Goal: Information Seeking & Learning: Learn about a topic

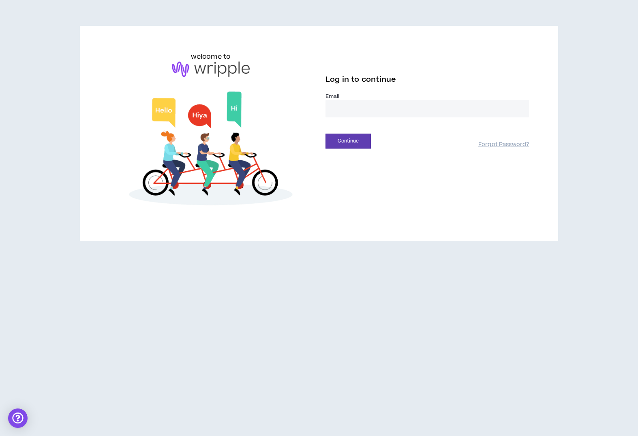
type input "**********"
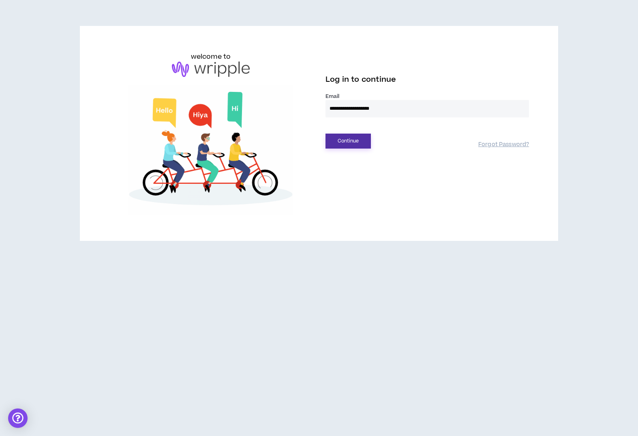
click at [344, 144] on button "Continue" at bounding box center [347, 141] width 45 height 15
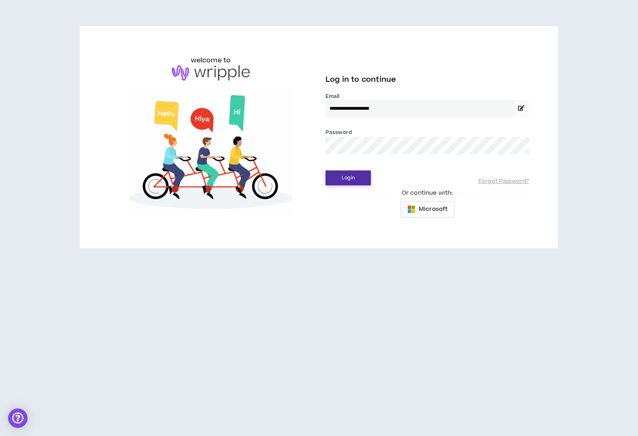
click at [346, 172] on button "Login" at bounding box center [347, 178] width 45 height 15
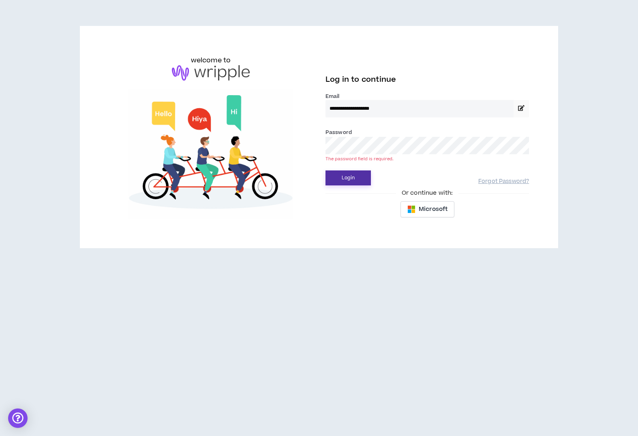
click at [344, 175] on button "Login" at bounding box center [347, 178] width 45 height 15
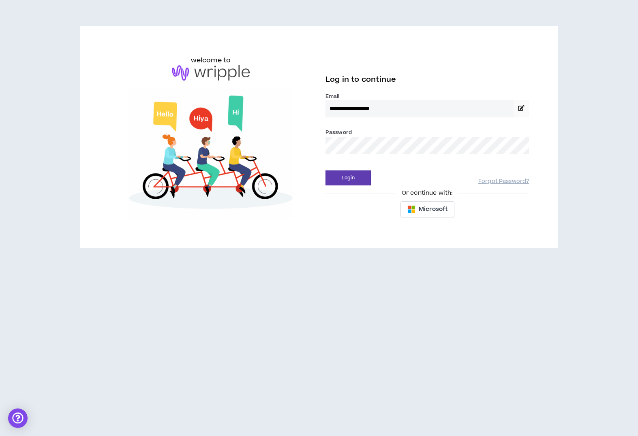
click at [351, 169] on div "Login Forgot Password?" at bounding box center [426, 175] width 203 height 21
click at [348, 177] on button "Login" at bounding box center [347, 178] width 45 height 15
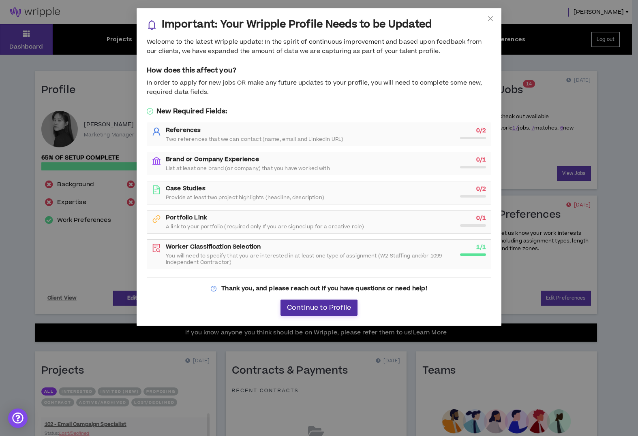
click at [317, 312] on button "Continue to Profile" at bounding box center [318, 308] width 77 height 16
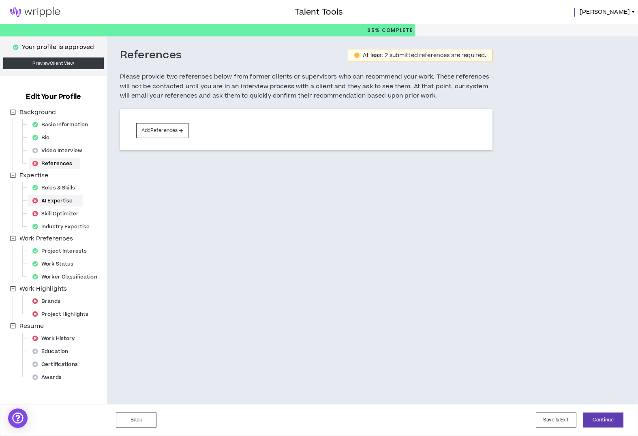
click at [58, 204] on div "AI Expertise" at bounding box center [55, 200] width 52 height 11
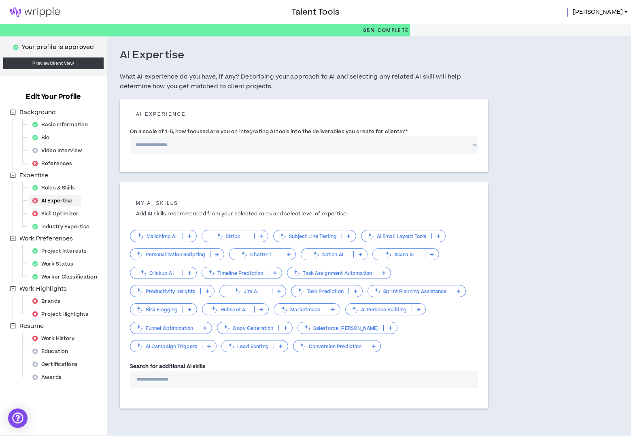
click at [52, 15] on img at bounding box center [35, 12] width 70 height 10
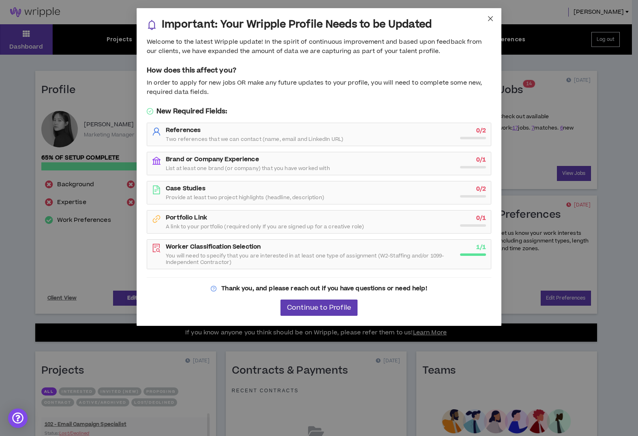
click at [491, 22] on span "Close" at bounding box center [490, 19] width 22 height 22
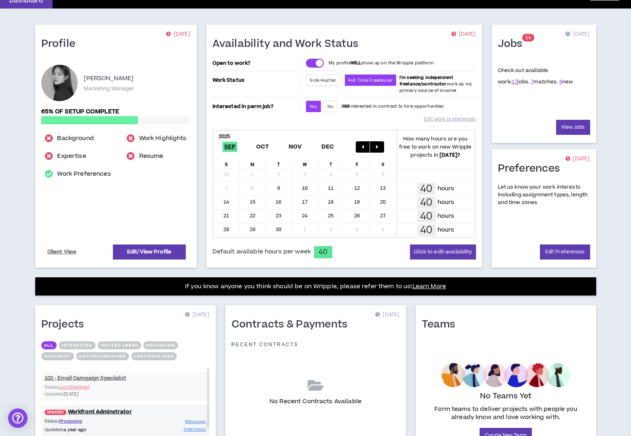
scroll to position [111, 0]
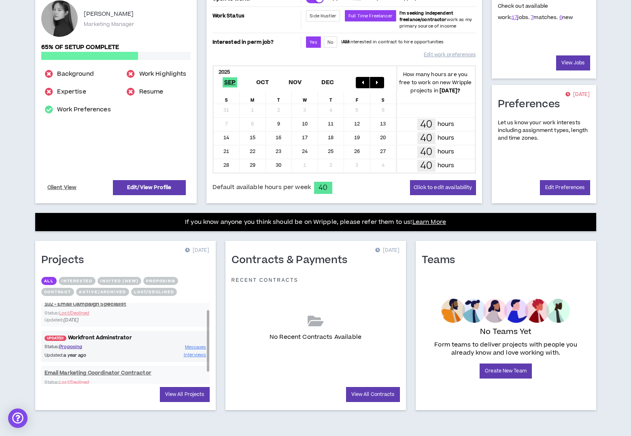
click at [110, 340] on link "UPDATED! Workfront [PERSON_NAME]" at bounding box center [125, 338] width 168 height 8
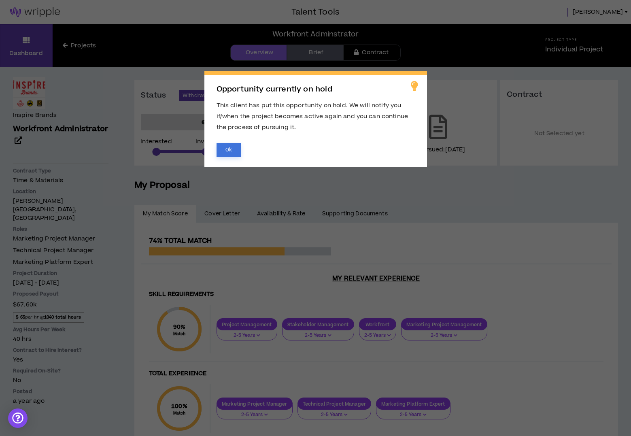
click at [233, 148] on button "Ok" at bounding box center [229, 150] width 24 height 14
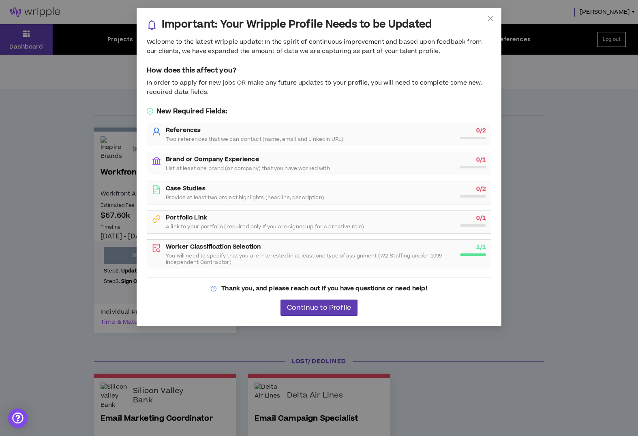
click at [318, 298] on div "Important: Your Wripple Profile Needs to be Updated Welcome to the latest Wripp…" at bounding box center [319, 167] width 364 height 317
click at [305, 309] on span "Continue to Profile" at bounding box center [319, 308] width 64 height 8
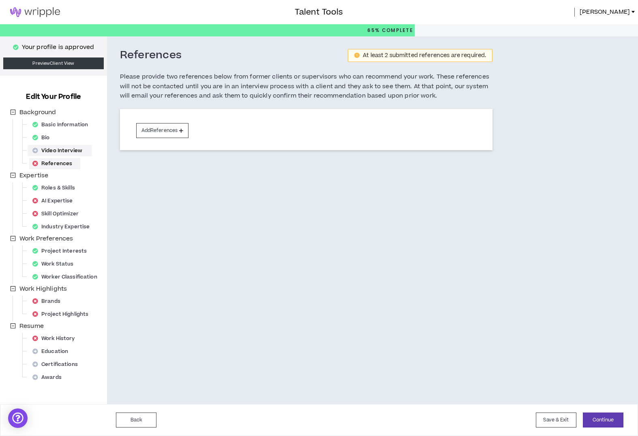
click at [68, 149] on div "Video Interview" at bounding box center [59, 150] width 61 height 11
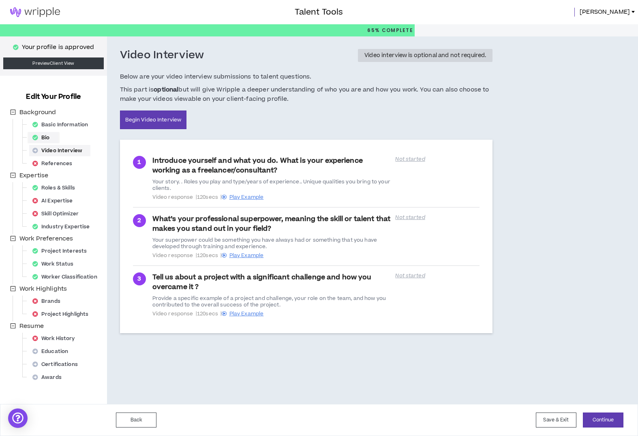
click at [49, 137] on div "Bio" at bounding box center [43, 137] width 29 height 11
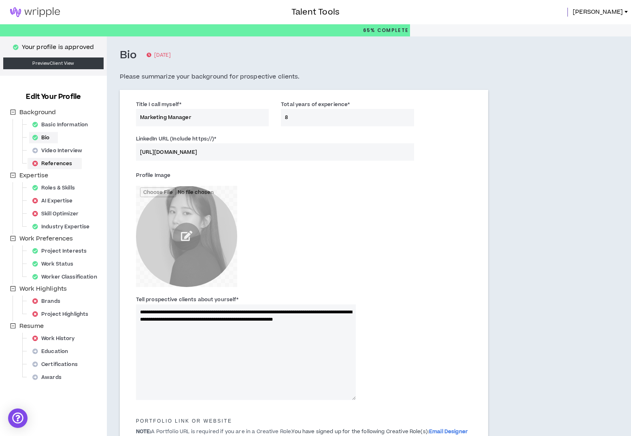
click at [59, 162] on div "References" at bounding box center [54, 163] width 51 height 11
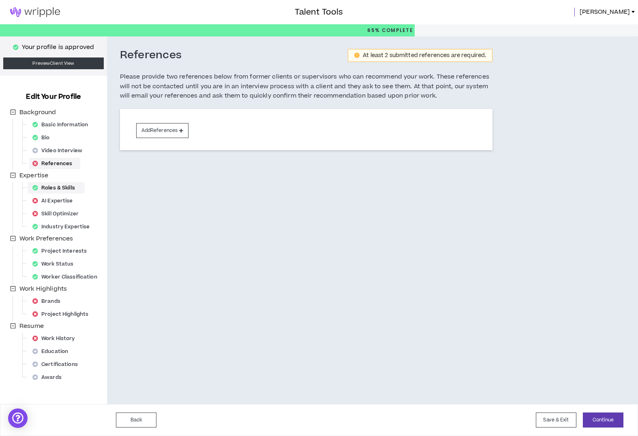
click at [58, 189] on div "Roles & Skills" at bounding box center [56, 187] width 54 height 11
select select "**"
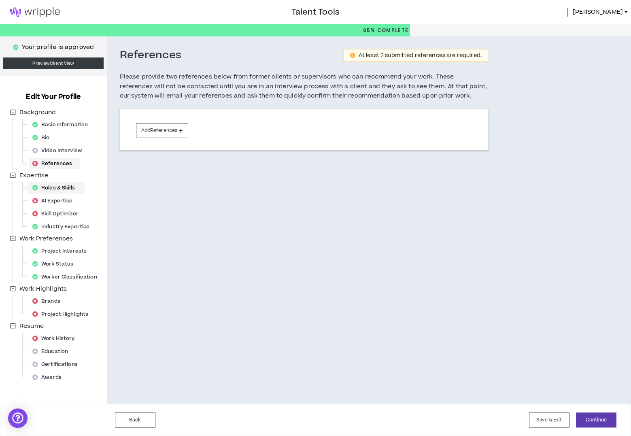
select select "**"
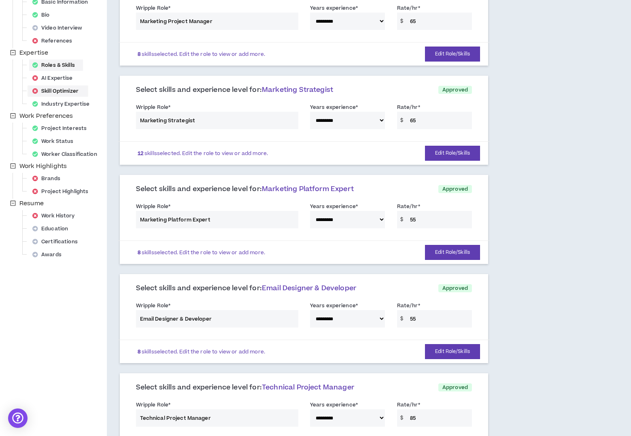
scroll to position [24, 0]
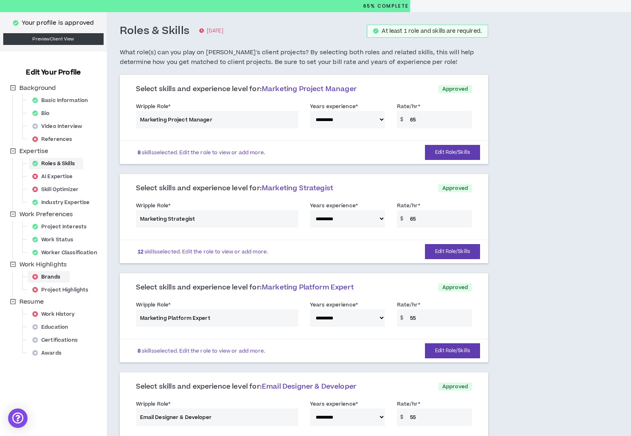
click at [38, 278] on icon at bounding box center [35, 277] width 6 height 6
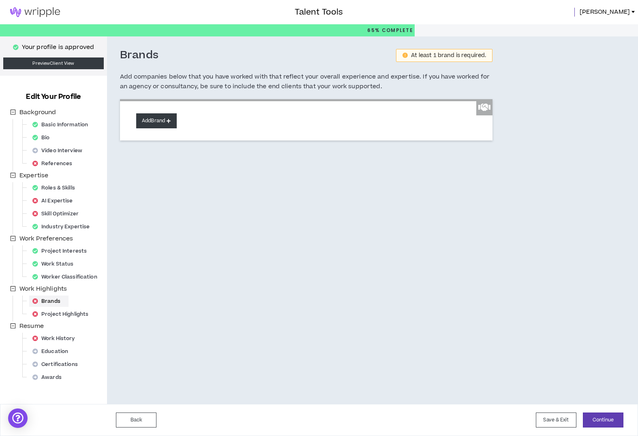
click at [141, 122] on button "Add Brand" at bounding box center [156, 120] width 41 height 15
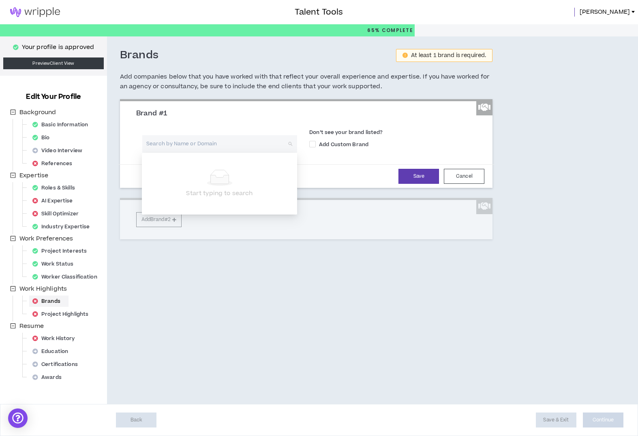
click at [164, 137] on input "search" at bounding box center [217, 143] width 141 height 17
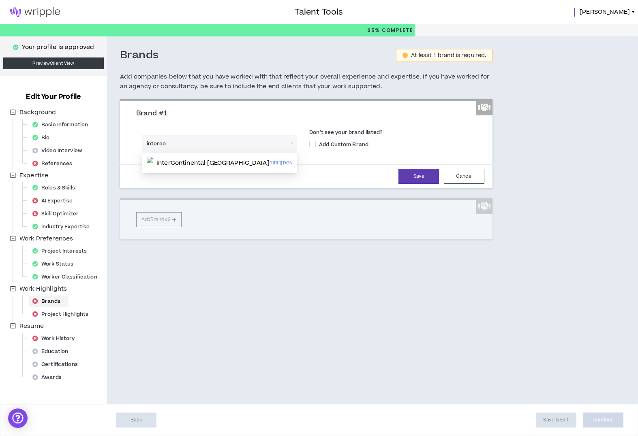
type input "intercon"
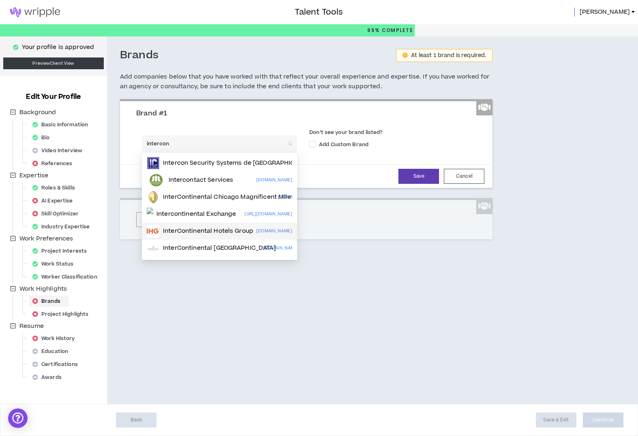
click at [204, 232] on p "InterContinental Hotels Group" at bounding box center [208, 231] width 90 height 8
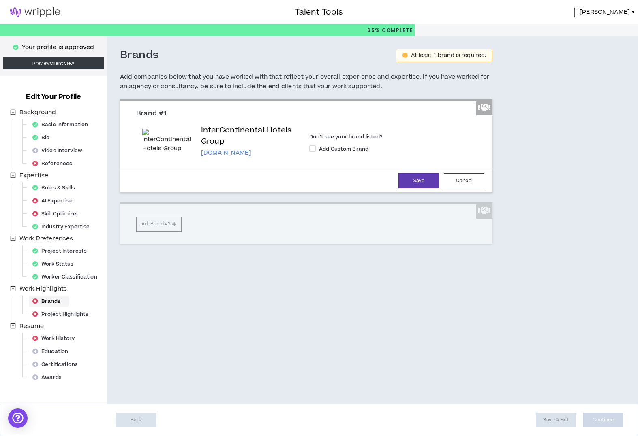
click at [395, 180] on div "Save Cancel" at bounding box center [306, 180] width 356 height 15
click at [407, 180] on button "Save" at bounding box center [418, 180] width 41 height 15
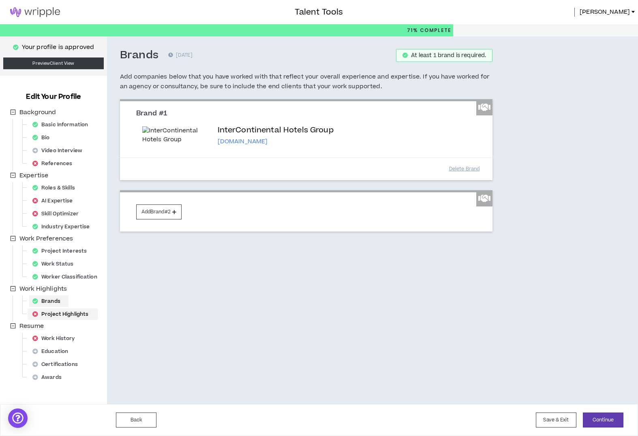
click at [64, 316] on div "Project Highlights" at bounding box center [62, 314] width 67 height 11
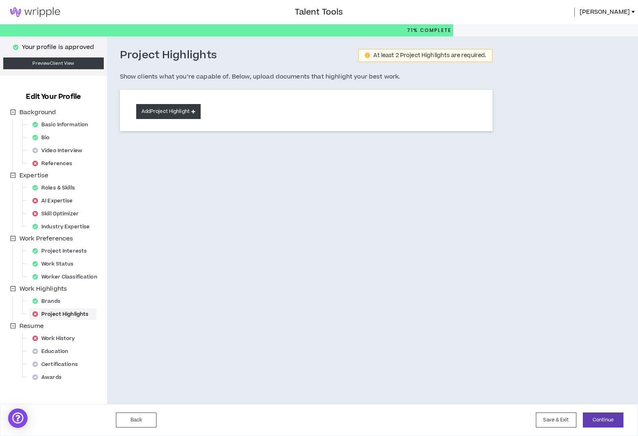
click at [190, 115] on button "Add Project Highlight" at bounding box center [168, 111] width 64 height 15
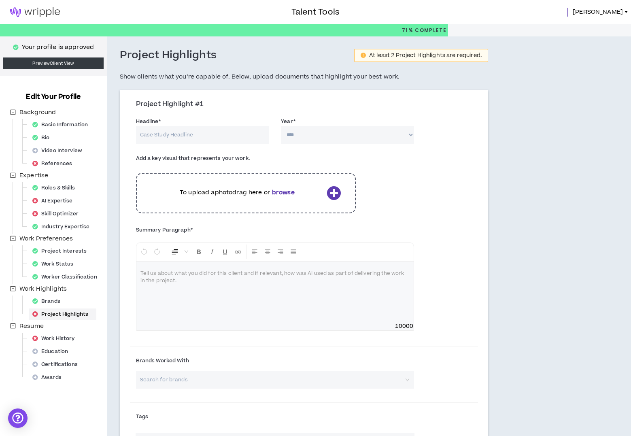
click at [187, 132] on input "Headline *" at bounding box center [202, 134] width 133 height 17
click at [228, 109] on div "Project Highlight #1" at bounding box center [304, 107] width 348 height 15
click at [332, 144] on div "Headline * The headline field is required. Year * **** **** **** **** **** ****…" at bounding box center [304, 132] width 348 height 34
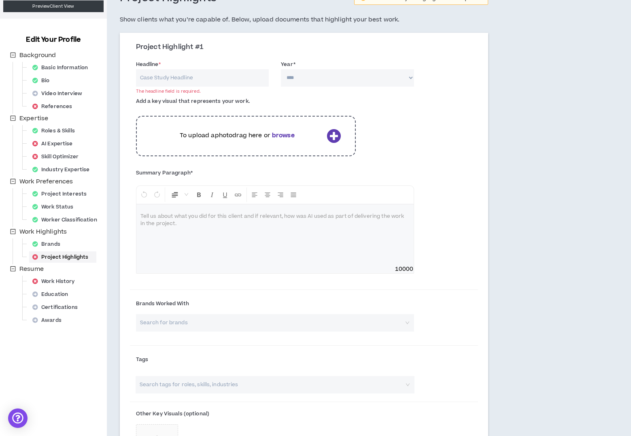
scroll to position [38, 0]
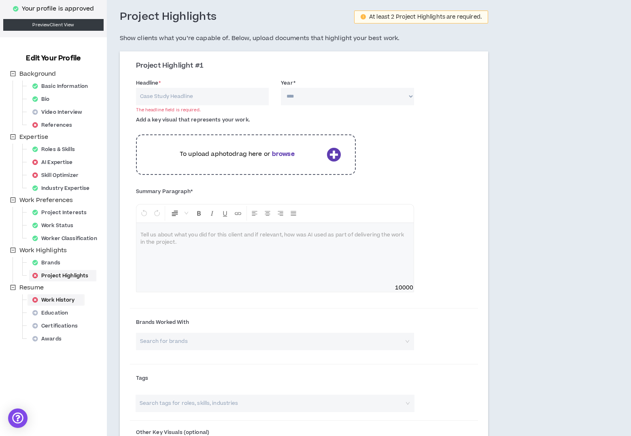
click at [68, 303] on div "Work History" at bounding box center [56, 299] width 54 height 11
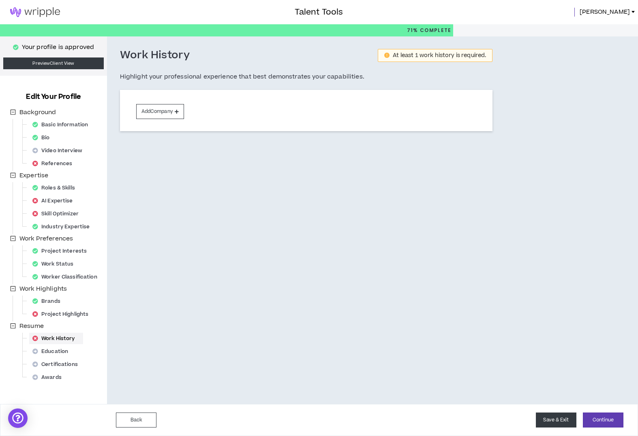
click at [545, 421] on button "Save & Exit" at bounding box center [555, 420] width 41 height 15
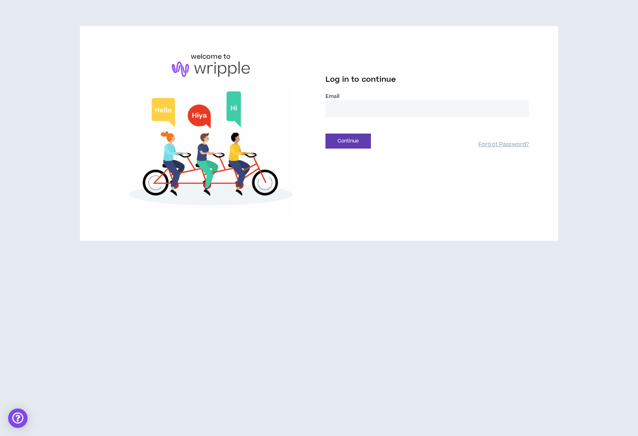
type input "**********"
click at [363, 145] on button "Continue" at bounding box center [347, 141] width 45 height 15
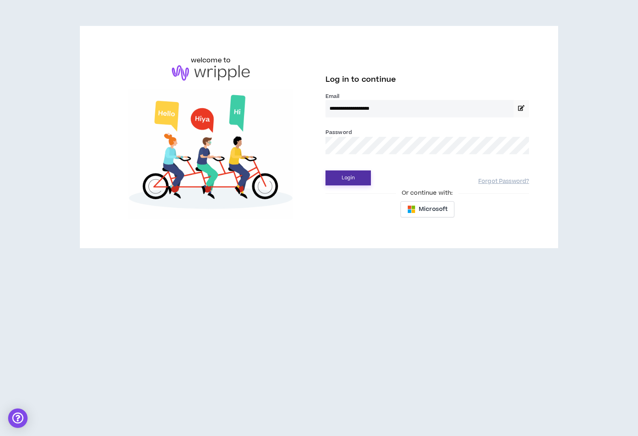
click at [348, 173] on button "Login" at bounding box center [347, 178] width 45 height 15
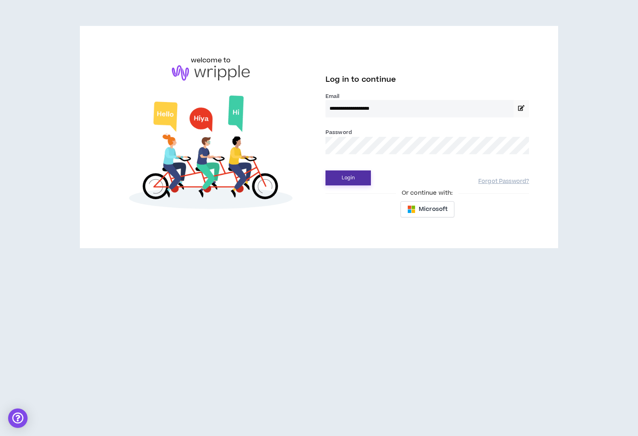
click at [350, 173] on button "Login" at bounding box center [347, 178] width 45 height 15
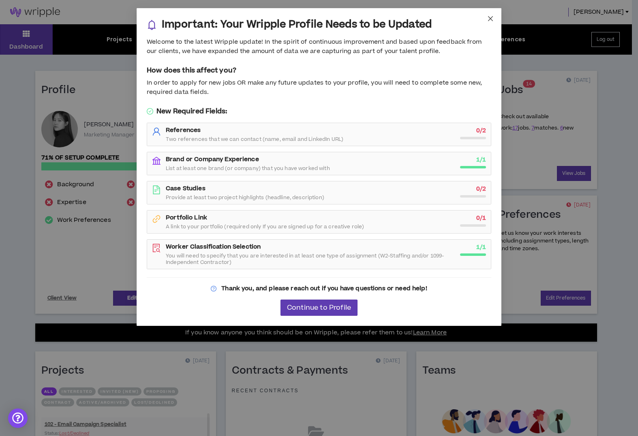
click at [493, 17] on icon "close" at bounding box center [490, 18] width 6 height 6
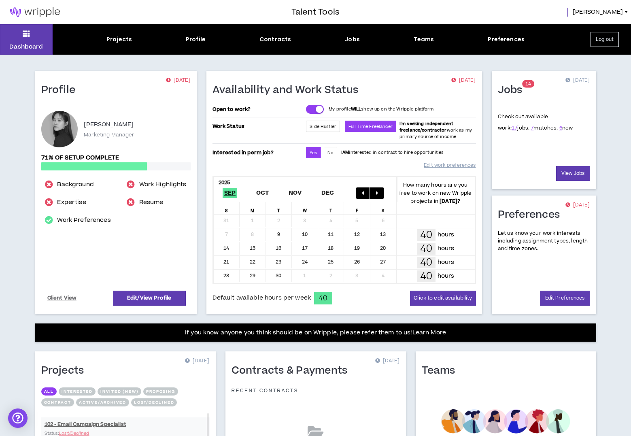
scroll to position [111, 0]
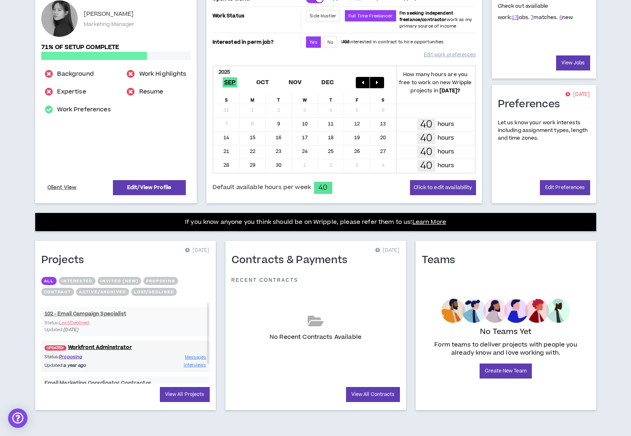
click at [87, 280] on button "Interested" at bounding box center [77, 281] width 37 height 8
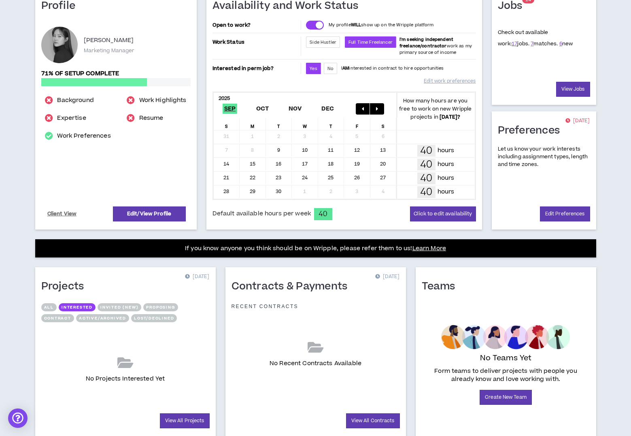
scroll to position [0, 0]
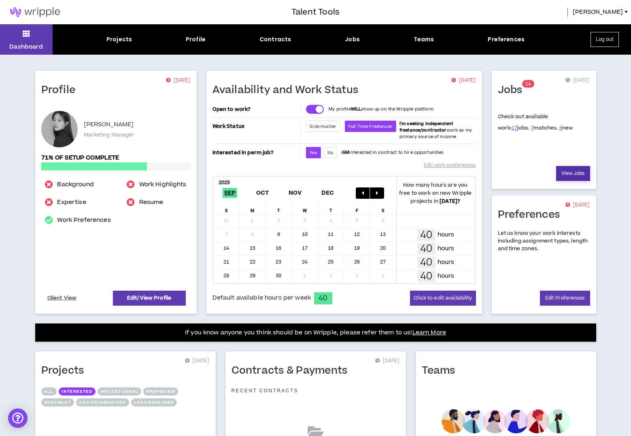
click at [563, 167] on link "View Jobs" at bounding box center [574, 173] width 34 height 15
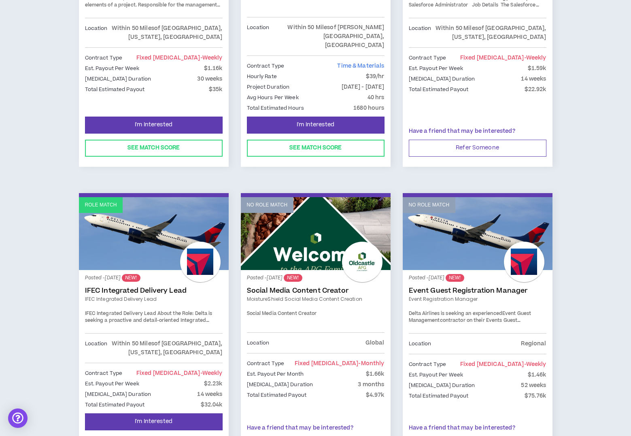
scroll to position [607, 0]
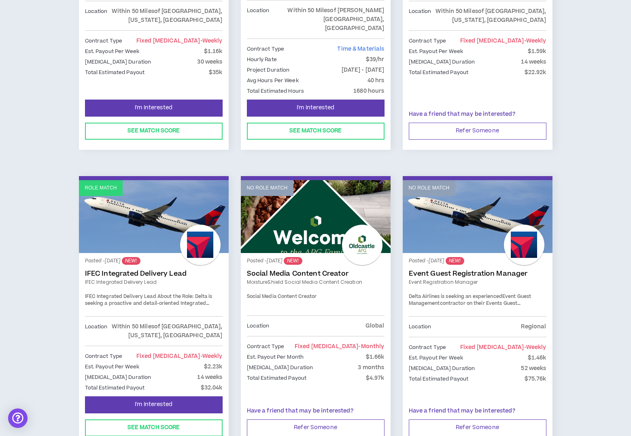
click at [149, 270] on link "IFEC Integrated Delivery Lead" at bounding box center [154, 274] width 138 height 8
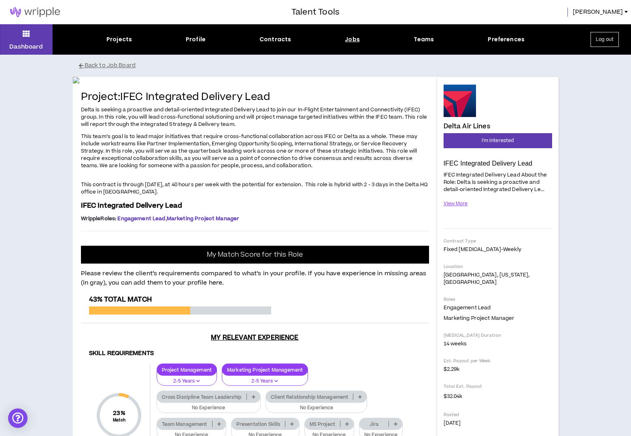
scroll to position [85, 0]
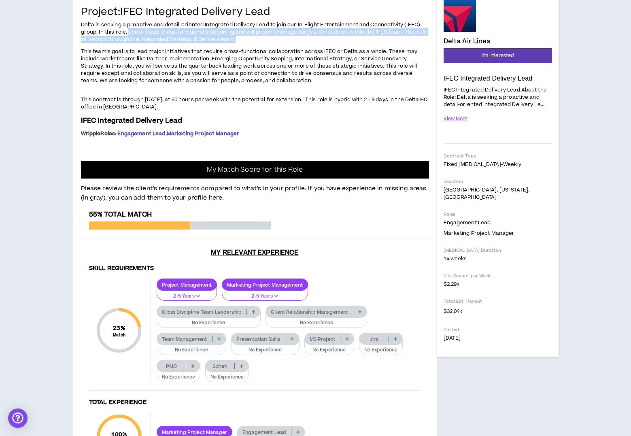
drag, startPoint x: 129, startPoint y: 222, endPoint x: 268, endPoint y: 227, distance: 139.0
click at [268, 44] on p "Delta is seeking a proactive and detail-oriented Integrated Delivery Lead to jo…" at bounding box center [255, 32] width 348 height 23
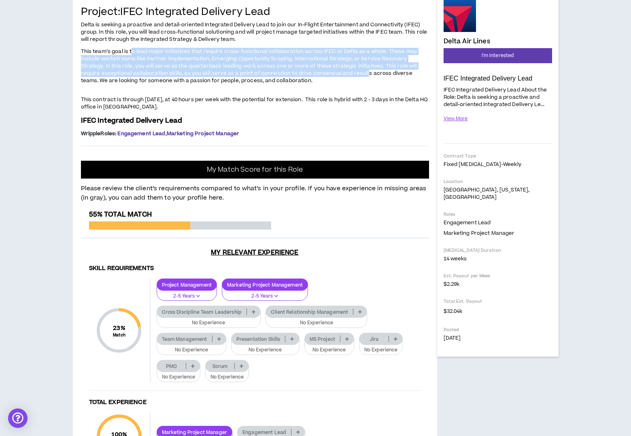
drag, startPoint x: 133, startPoint y: 237, endPoint x: 367, endPoint y: 264, distance: 235.3
click at [367, 85] on p "This team’s goal is to lead major initiatives that require cross-functional col…" at bounding box center [255, 66] width 348 height 38
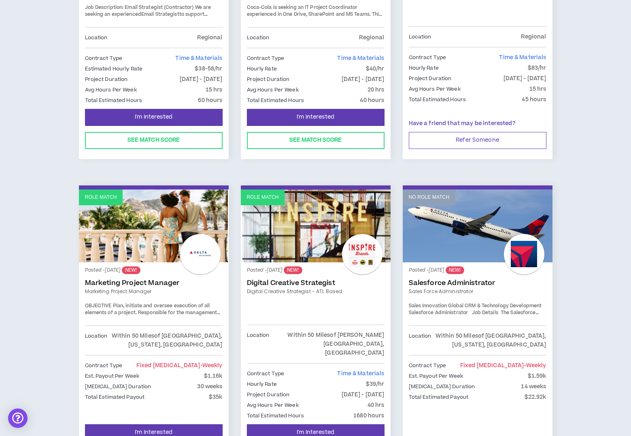
scroll to position [402, 0]
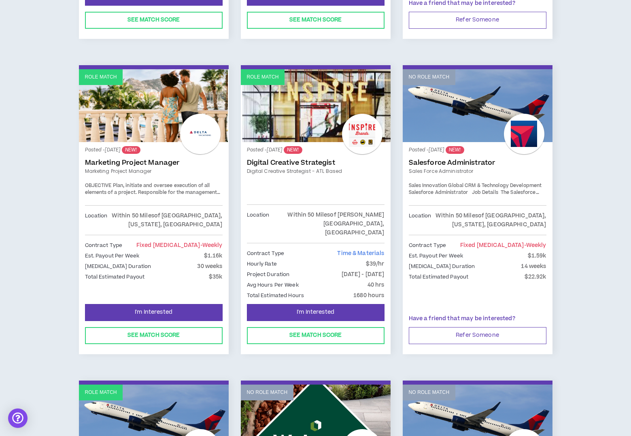
click at [139, 164] on link "Marketing Project Manager" at bounding box center [154, 163] width 138 height 8
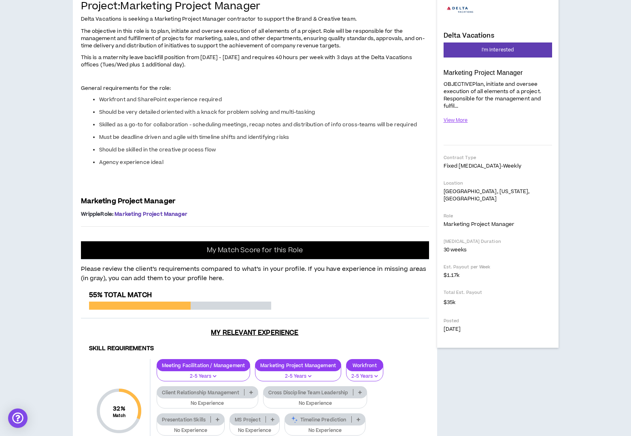
scroll to position [108, 0]
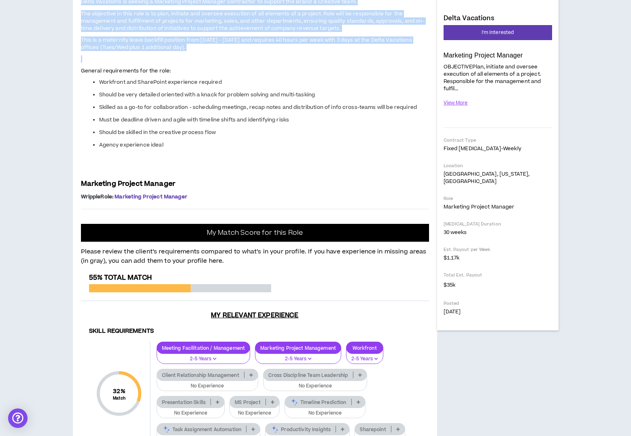
drag, startPoint x: 82, startPoint y: 192, endPoint x: 204, endPoint y: 242, distance: 131.9
click at [204, 174] on span "Delta Vacations is seeking a Marketing Project Manager contractor to support th…" at bounding box center [255, 86] width 348 height 177
click at [204, 63] on p at bounding box center [255, 59] width 348 height 9
drag, startPoint x: 148, startPoint y: 215, endPoint x: 81, endPoint y: 198, distance: 69.0
click at [81, 174] on span "Delta Vacations is seeking a Marketing Project Manager contractor to support th…" at bounding box center [255, 86] width 348 height 177
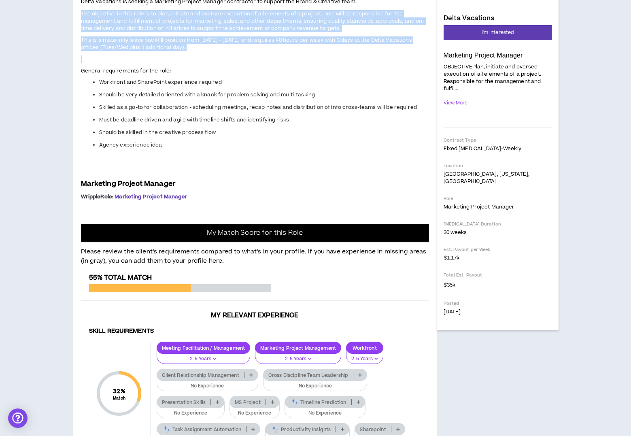
click at [81, 32] on span "The objective in this role is to plan, initiate and oversee execution of all el…" at bounding box center [253, 21] width 344 height 22
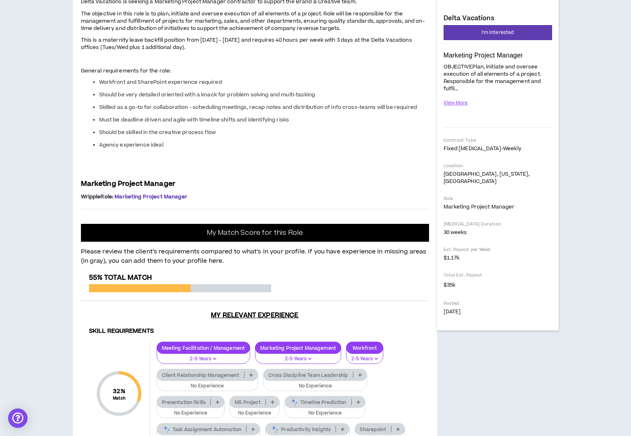
drag, startPoint x: 83, startPoint y: 188, endPoint x: 218, endPoint y: 232, distance: 142.6
click at [218, 174] on span "Delta Vacations is seeking a Marketing Project Manager contractor to support th…" at bounding box center [255, 86] width 348 height 177
click at [220, 51] on p "This is a maternity leave backfill position from [DATE] - [DATE] and requires 4…" at bounding box center [255, 44] width 348 height 16
drag, startPoint x: 198, startPoint y: 225, endPoint x: 163, endPoint y: 186, distance: 52.2
click at [163, 174] on span "Delta Vacations is seeking a Marketing Project Manager contractor to support th…" at bounding box center [255, 86] width 348 height 177
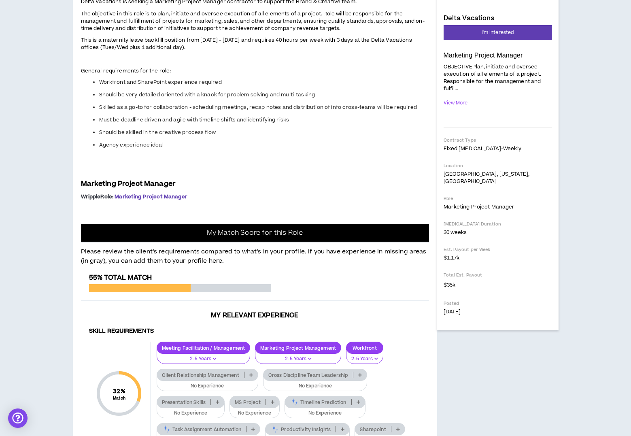
click at [162, 5] on span "Delta Vacations is seeking a Marketing Project Manager contractor to support th…" at bounding box center [219, 1] width 276 height 7
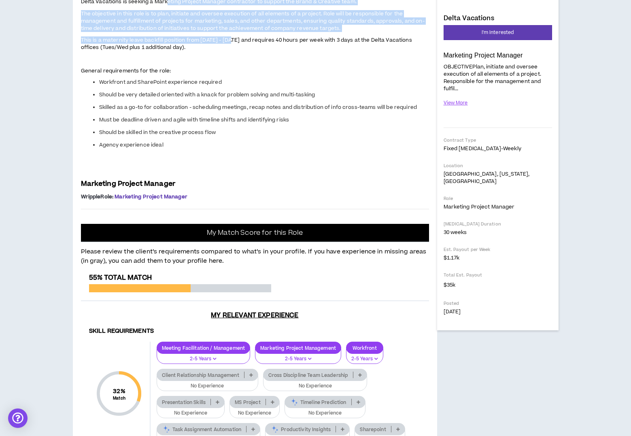
drag, startPoint x: 169, startPoint y: 188, endPoint x: 232, endPoint y: 232, distance: 76.4
click at [232, 174] on span "Delta Vacations is seeking a Marketing Project Manager contractor to support th…" at bounding box center [255, 86] width 348 height 177
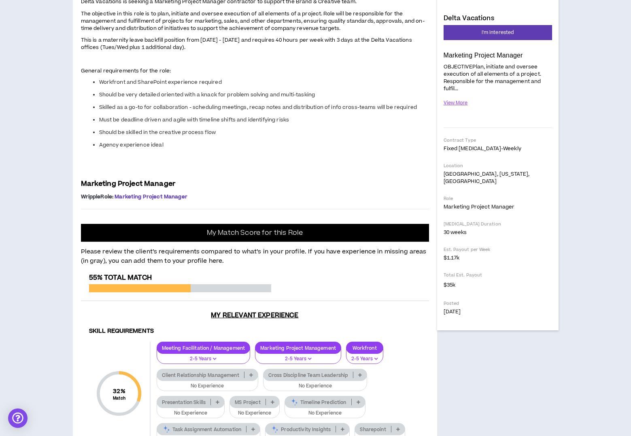
click at [232, 51] on p "This is a maternity leave backfill position from [DATE] - [DATE] and requires 4…" at bounding box center [255, 44] width 348 height 16
drag, startPoint x: 199, startPoint y: 226, endPoint x: 192, endPoint y: 208, distance: 19.3
click at [192, 174] on span "Delta Vacations is seeking a Marketing Project Manager contractor to support th…" at bounding box center [255, 86] width 348 height 177
click at [192, 32] on span "The objective in this role is to plan, initiate and oversee execution of all el…" at bounding box center [253, 21] width 344 height 22
drag, startPoint x: 183, startPoint y: 229, endPoint x: 204, endPoint y: 238, distance: 22.1
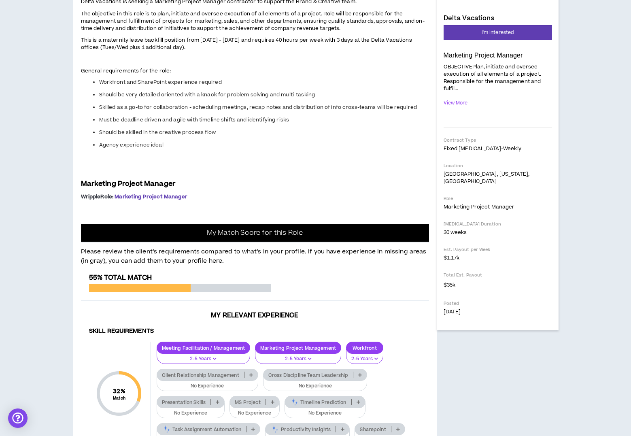
click at [204, 51] on p "This is a maternity leave backfill position from [DATE] - [DATE] and requires 4…" at bounding box center [255, 44] width 348 height 16
click at [204, 174] on span "Delta Vacations is seeking a Marketing Project Manager contractor to support th…" at bounding box center [255, 86] width 348 height 177
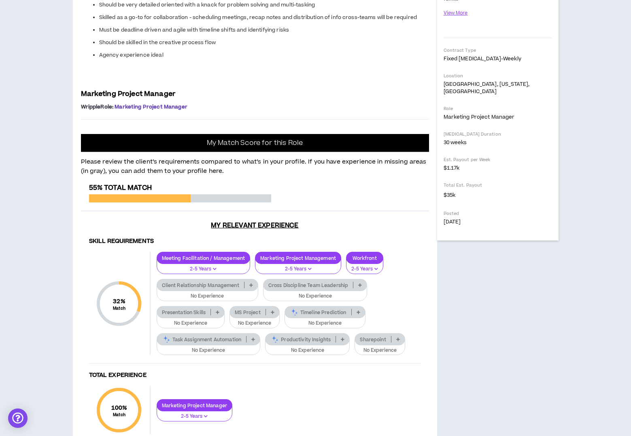
scroll to position [0, 0]
